Goal: Transaction & Acquisition: Purchase product/service

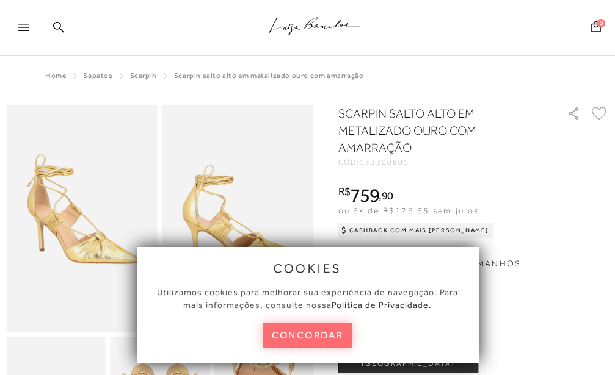
click at [328, 341] on button "concordar" at bounding box center [308, 335] width 90 height 25
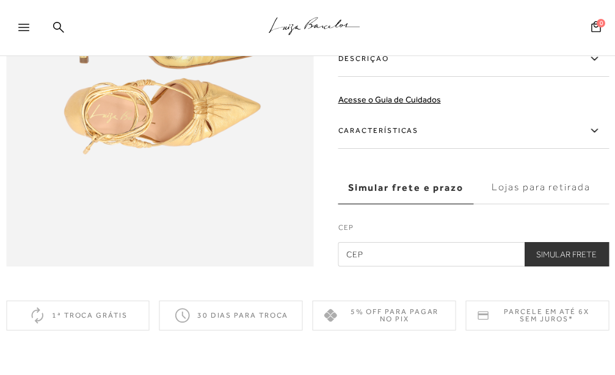
scroll to position [996, 0]
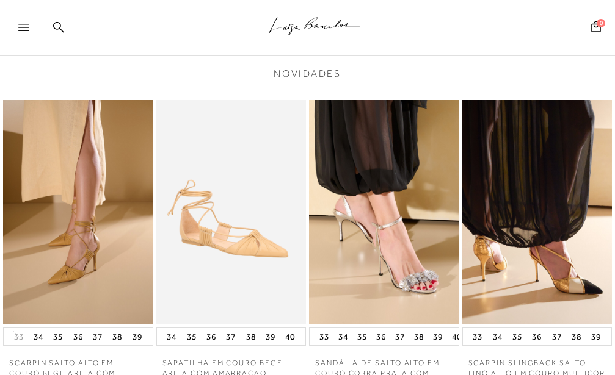
click at [578, 299] on img at bounding box center [537, 212] width 150 height 225
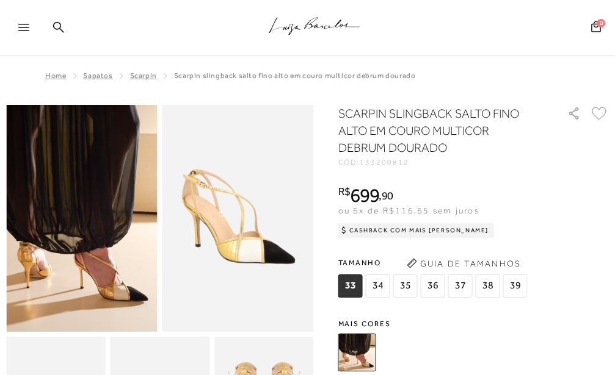
click at [487, 280] on span "38" at bounding box center [488, 286] width 24 height 23
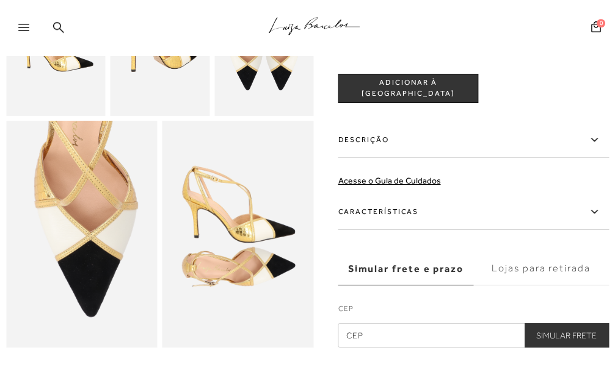
scroll to position [374, 0]
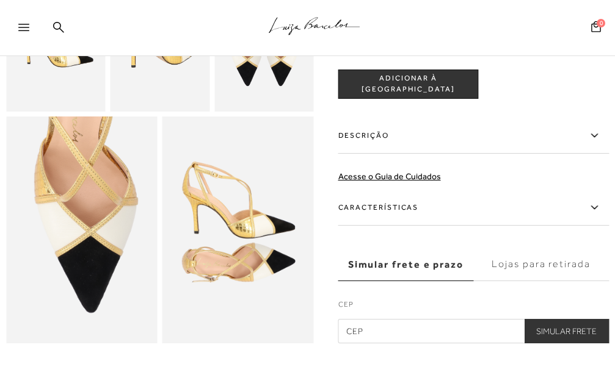
click at [416, 339] on input "text" at bounding box center [473, 331] width 271 height 24
type input "36033-315"
click at [576, 344] on button "Simular Frete" at bounding box center [566, 331] width 85 height 24
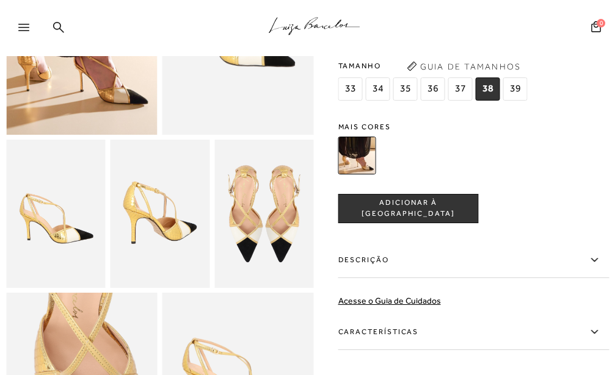
scroll to position [249, 0]
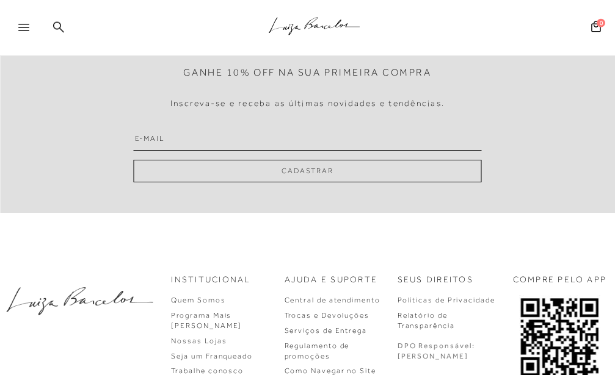
scroll to position [1722, 0]
